Goal: Complete application form

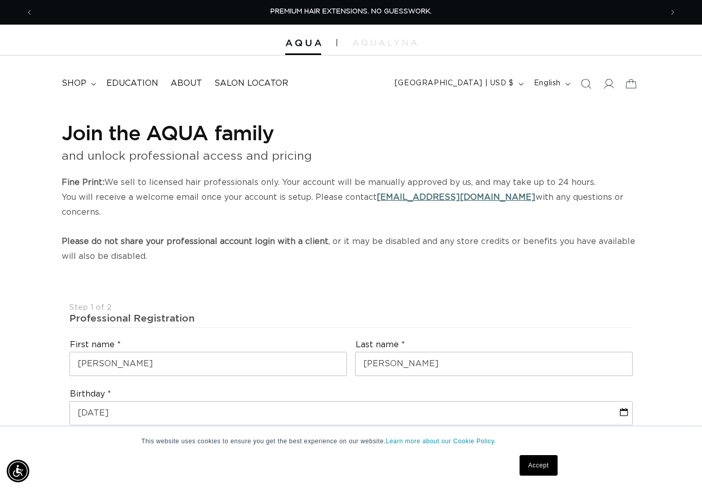
select select "US"
select select "[GEOGRAPHIC_DATA]"
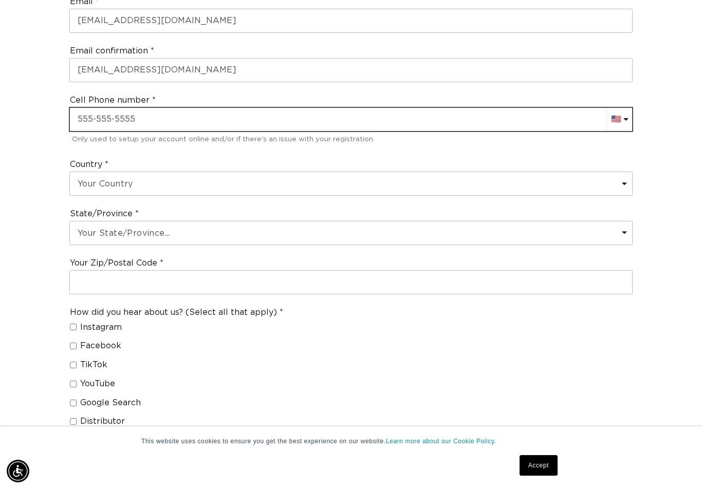
click at [182, 108] on input "text" at bounding box center [351, 119] width 562 height 23
type input "[PHONE_NUMBER]"
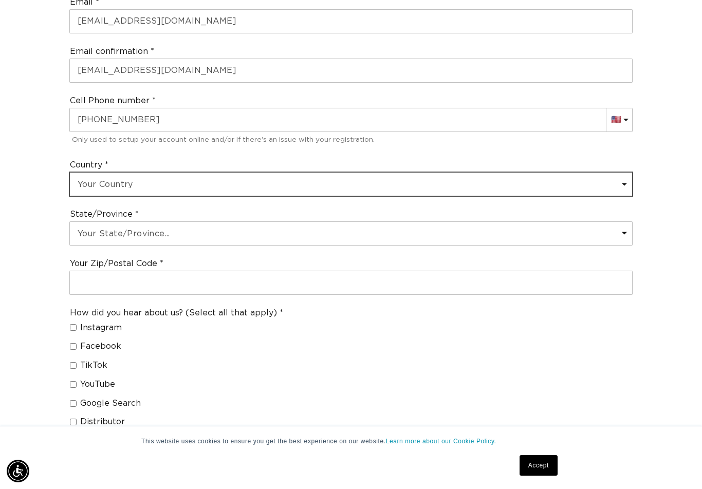
click at [318, 173] on select "Your Country [GEOGRAPHIC_DATA] [GEOGRAPHIC_DATA] [GEOGRAPHIC_DATA] [GEOGRAPHIC_…" at bounding box center [351, 184] width 562 height 23
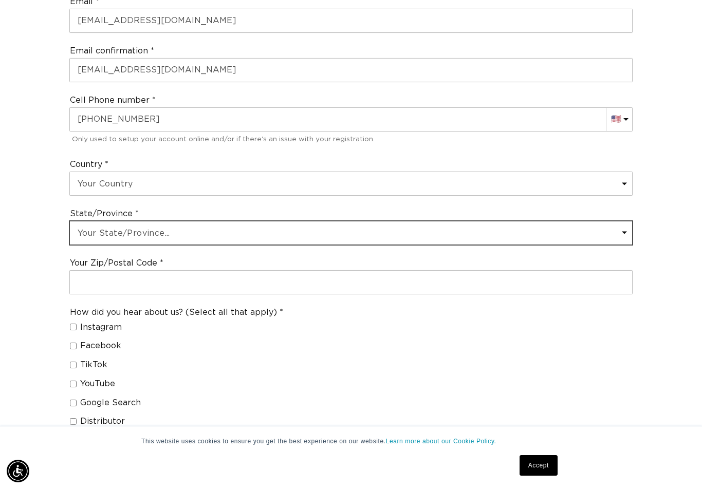
click at [257, 222] on select "Your State/Province... [US_STATE] [US_STATE] [US_STATE] [US_STATE] [US_STATE] […" at bounding box center [351, 233] width 562 height 23
select select "[US_STATE]"
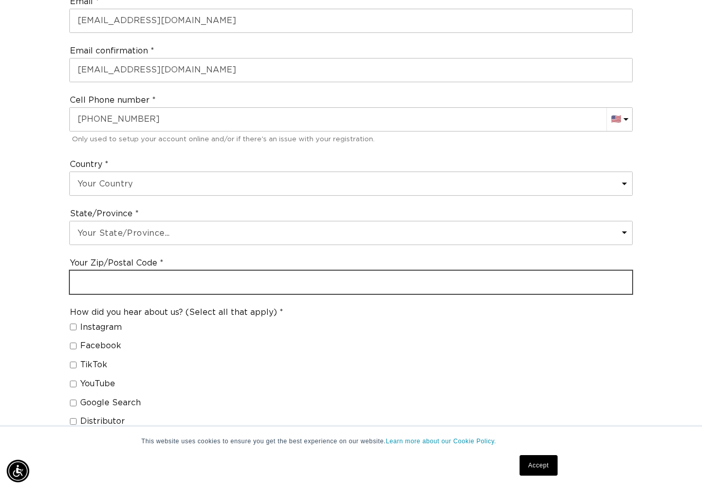
click at [295, 271] on input "text" at bounding box center [351, 282] width 562 height 23
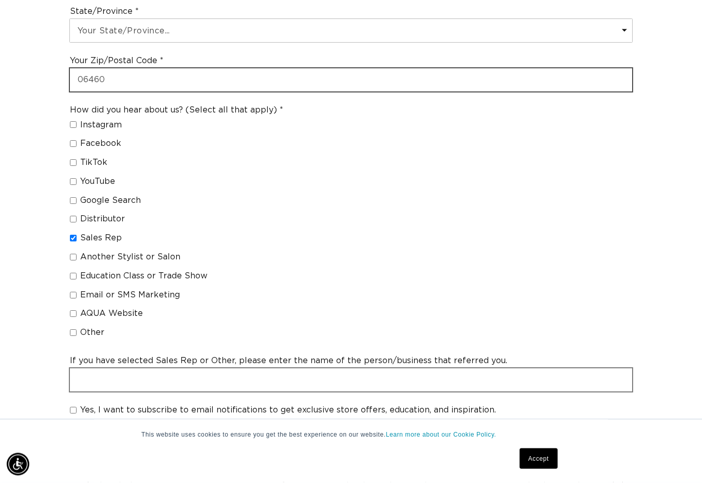
type input "06460"
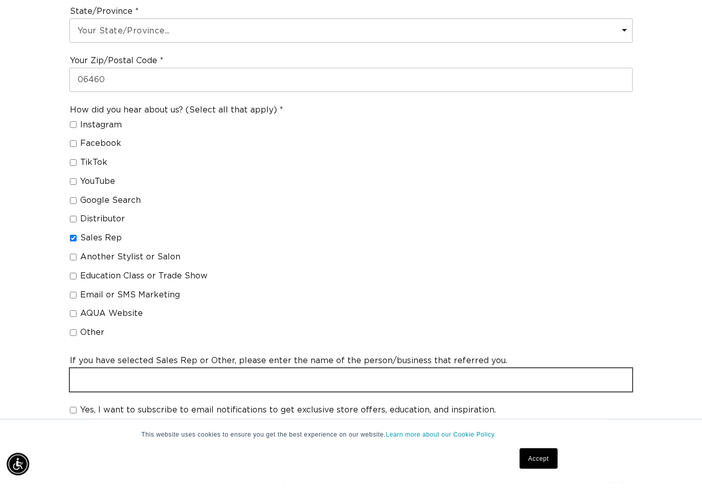
click at [317, 376] on input "text" at bounding box center [351, 387] width 562 height 23
type input "Evolve Salon Systems"
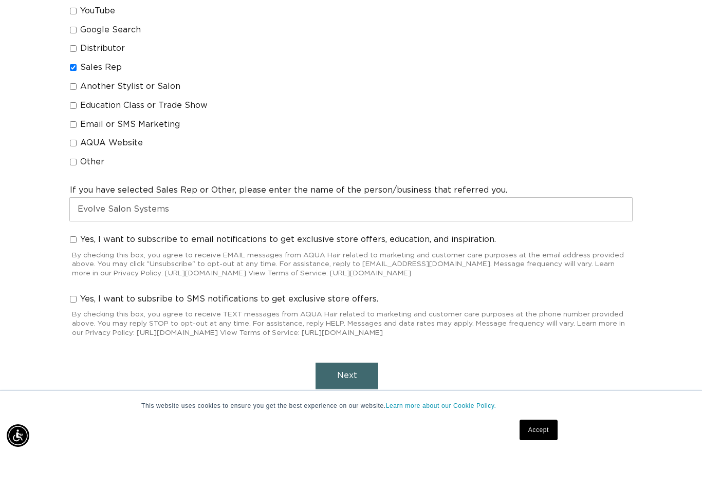
click at [350, 407] on span "Next" at bounding box center [347, 411] width 20 height 8
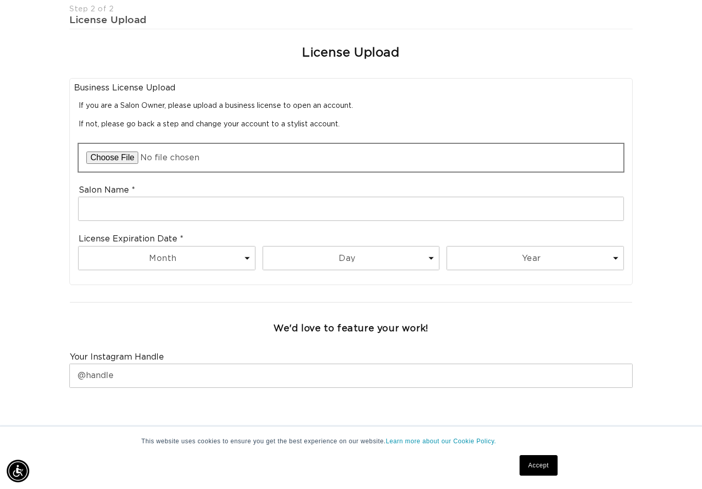
click at [120, 144] on input "file" at bounding box center [351, 158] width 545 height 28
click at [122, 144] on input "file" at bounding box center [351, 158] width 545 height 28
type input "C:\fakepath\STATE OF [US_STATE][GEOGRAPHIC_DATA]pdf"
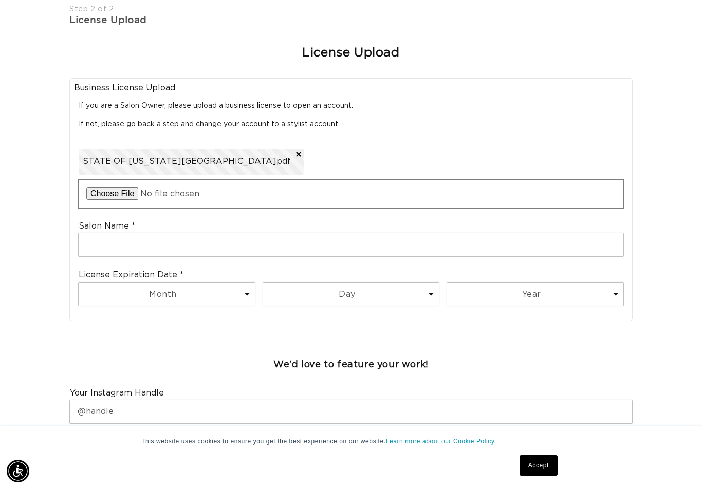
scroll to position [0, 629]
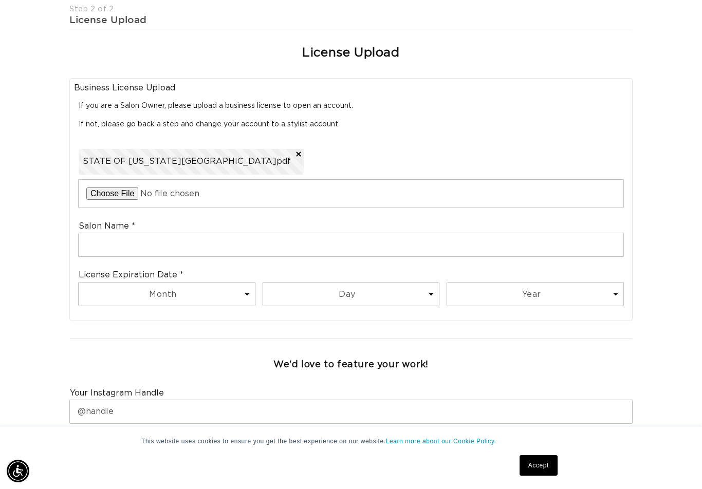
click at [238, 144] on div "STATE OF [US_STATE][GEOGRAPHIC_DATA]pdf" at bounding box center [351, 176] width 545 height 64
click at [158, 156] on span "STATE OF [US_STATE][GEOGRAPHIC_DATA]pdf" at bounding box center [187, 161] width 208 height 11
click at [170, 156] on span "STATE OF [US_STATE][GEOGRAPHIC_DATA]pdf" at bounding box center [187, 161] width 208 height 11
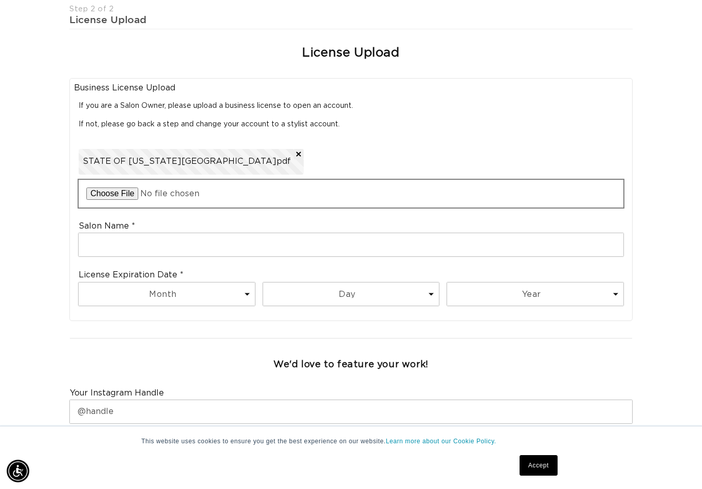
click at [145, 180] on input "file" at bounding box center [351, 194] width 545 height 28
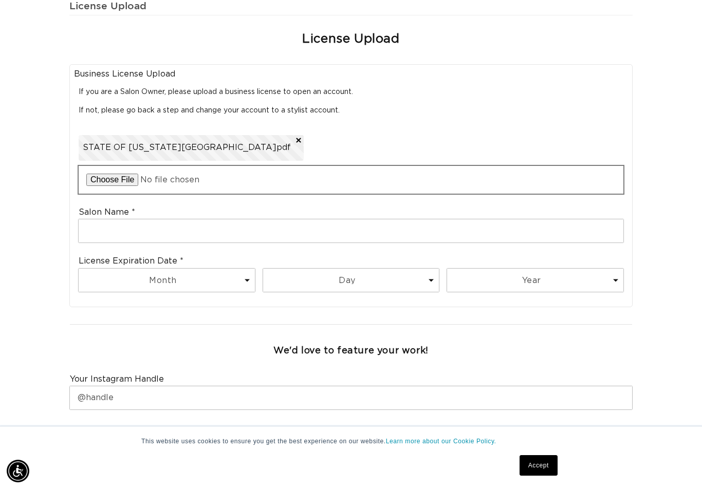
scroll to position [0, 0]
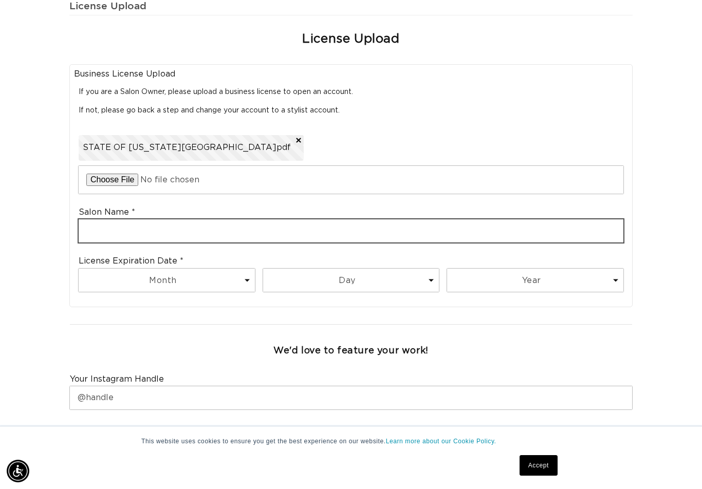
click at [190, 220] on input "text" at bounding box center [351, 231] width 545 height 23
type input "Blew"
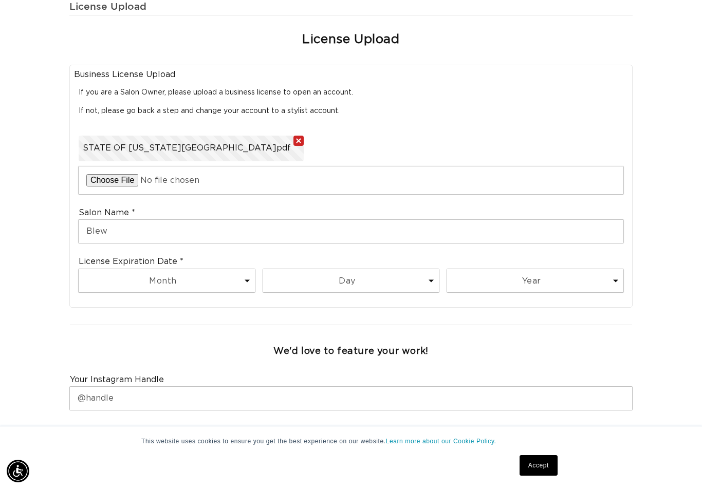
click at [294, 136] on button "Remove file" at bounding box center [299, 141] width 10 height 10
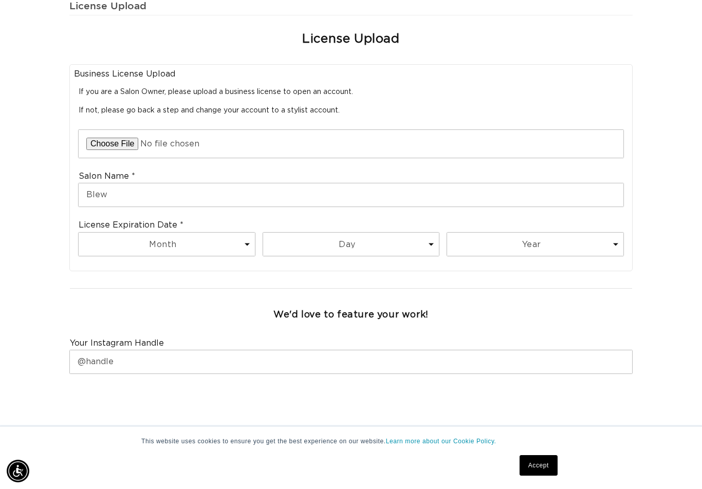
scroll to position [0, 1259]
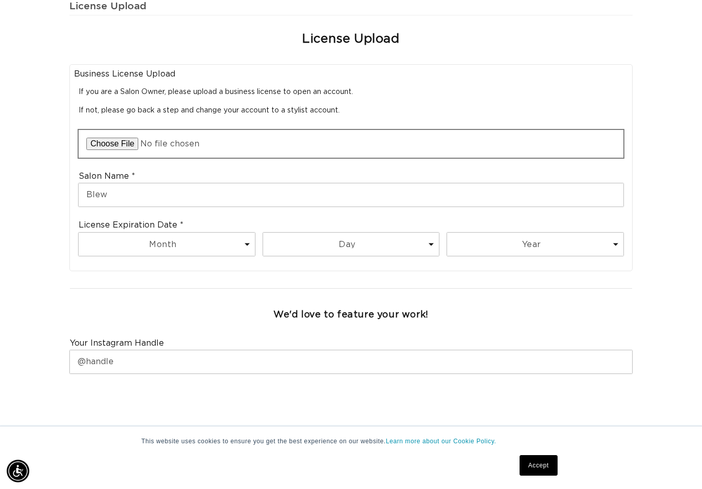
click at [108, 130] on input "file" at bounding box center [351, 144] width 545 height 28
type input "C:\fakepath\IMG_3841.jpeg"
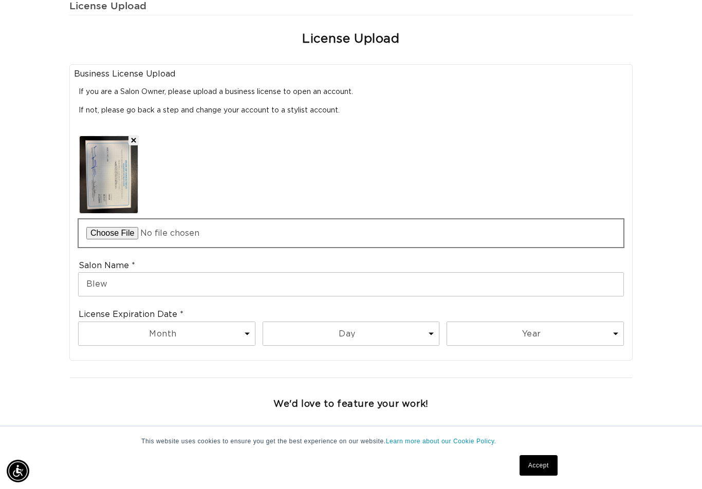
scroll to position [0, 1259]
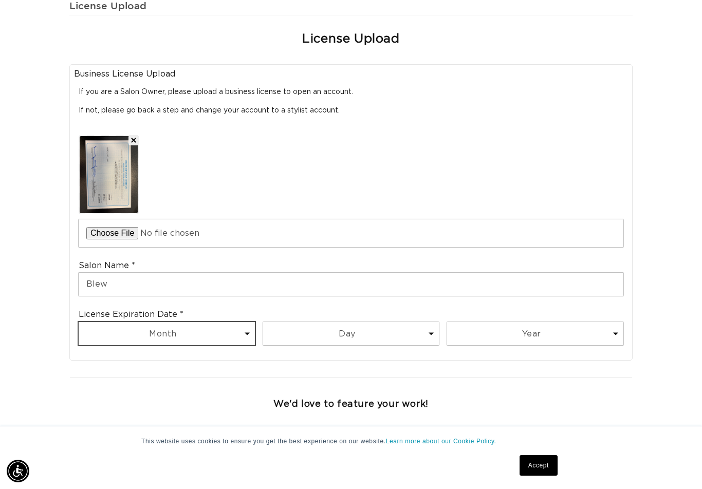
click at [106, 322] on select "Month 1 2 3 4 5 6 7 8 9 10 11 12" at bounding box center [167, 333] width 176 height 23
select select "8"
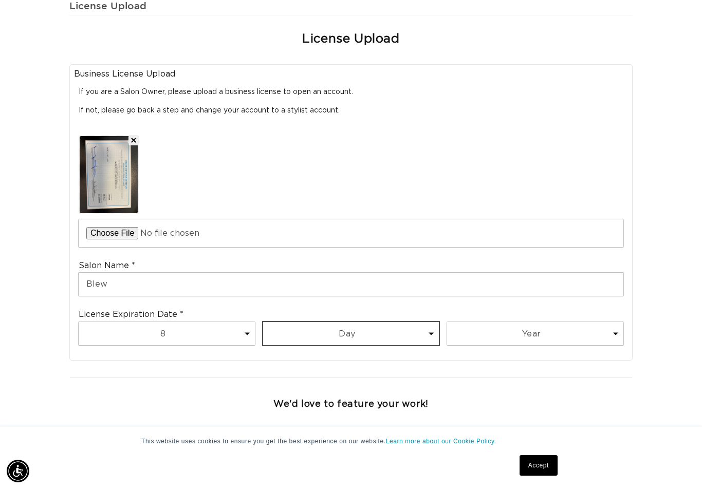
click at [316, 322] on select "Day 1 2 3 4 5 6 7 8 9 10 11 12 13 14 15 16 17 18 19 20 21 22 23 24 25 26 27 28 …" at bounding box center [351, 333] width 176 height 23
select select "31"
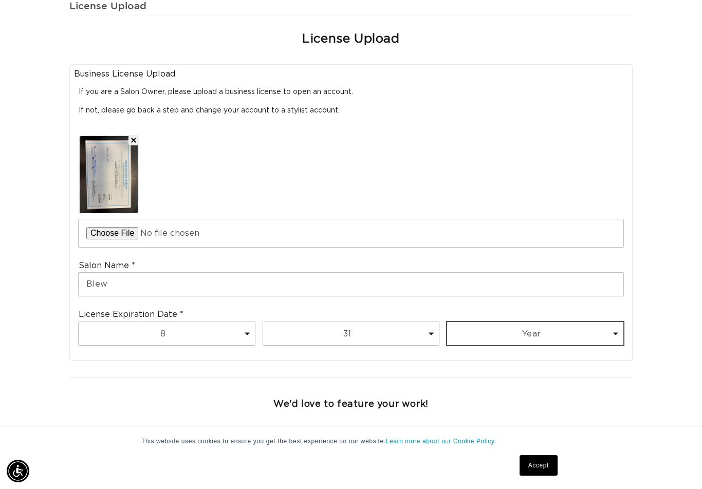
click at [519, 322] on select "Year [DATE] 2026 2027 2028 2029 2030 2031 2032 2033 2034 2035 2036 2037 2038 20…" at bounding box center [535, 333] width 176 height 23
select select "2027"
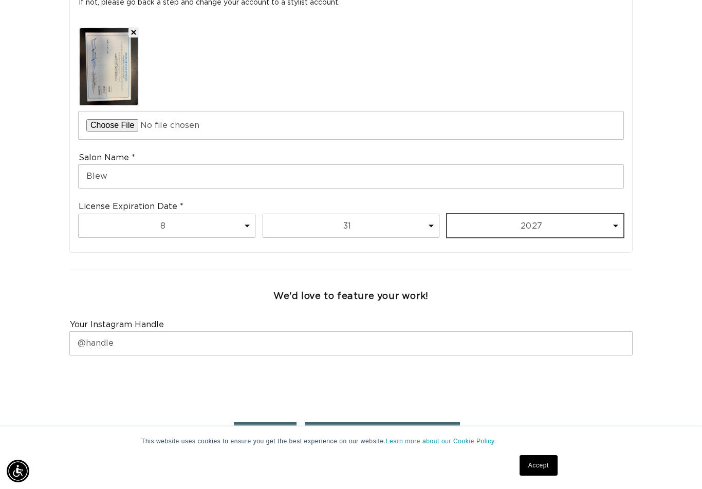
scroll to position [0, 629]
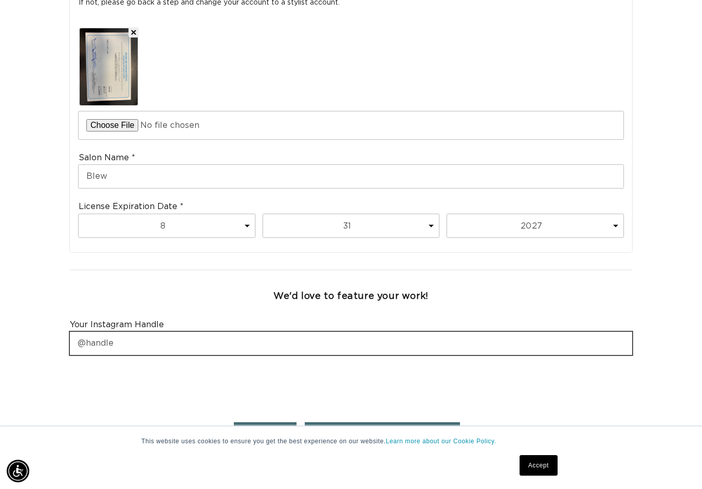
click at [477, 332] on input "text" at bounding box center [351, 343] width 562 height 23
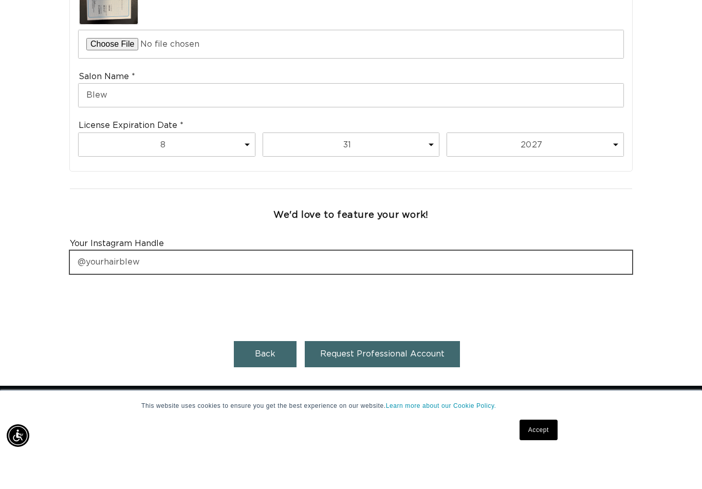
scroll to position [473, 0]
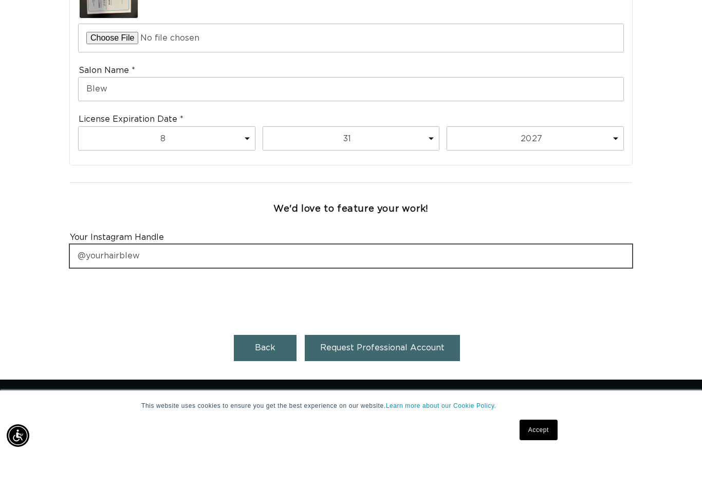
type input "@yourhairblew"
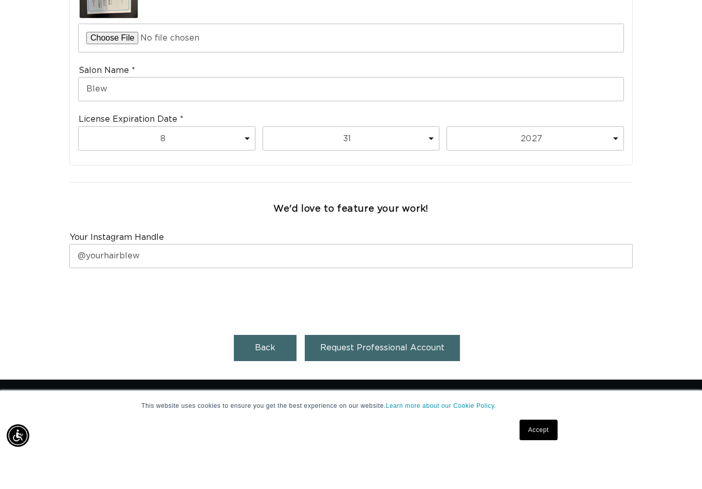
click at [410, 379] on span "Request Professional Account" at bounding box center [382, 383] width 124 height 8
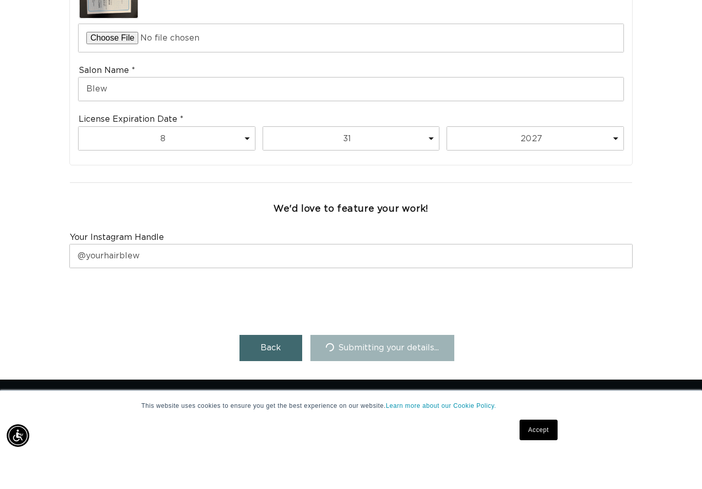
scroll to position [0, 1259]
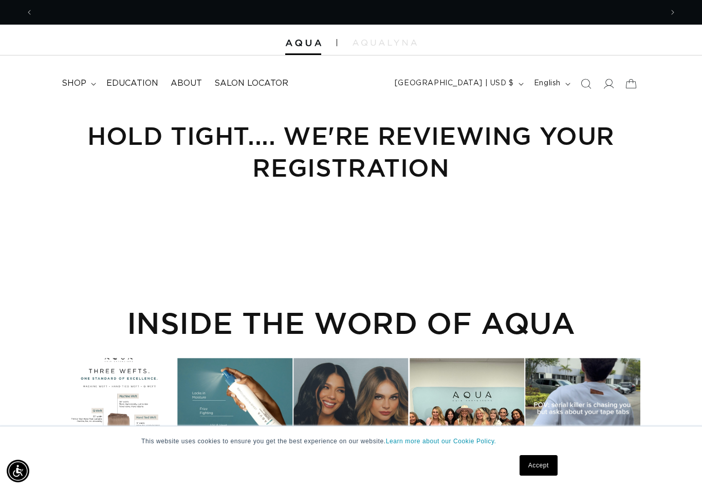
scroll to position [0, 1259]
